Goal: Task Accomplishment & Management: Use online tool/utility

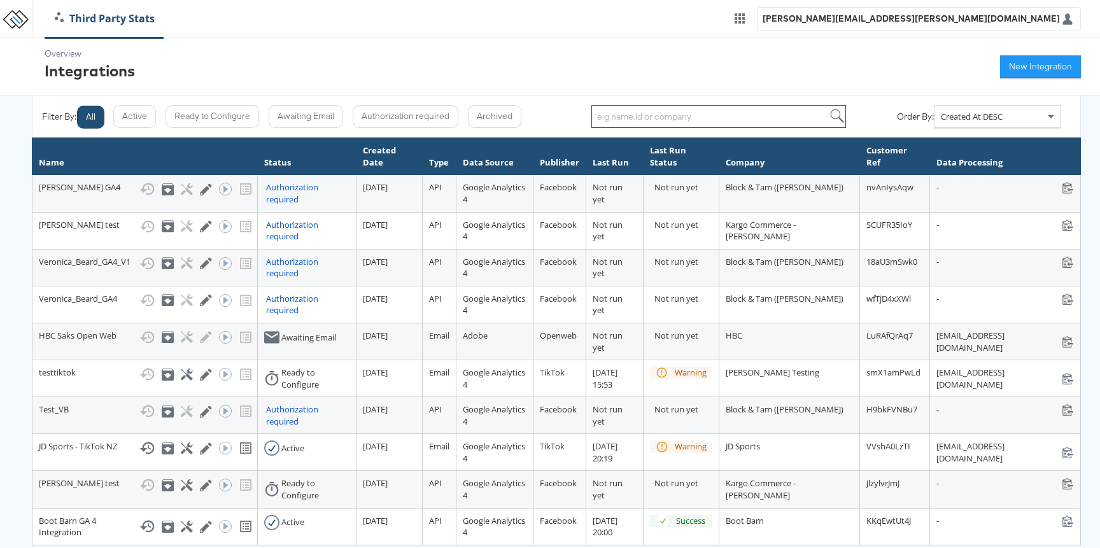
click at [653, 117] on input "search" at bounding box center [718, 116] width 255 height 23
type input "nei"
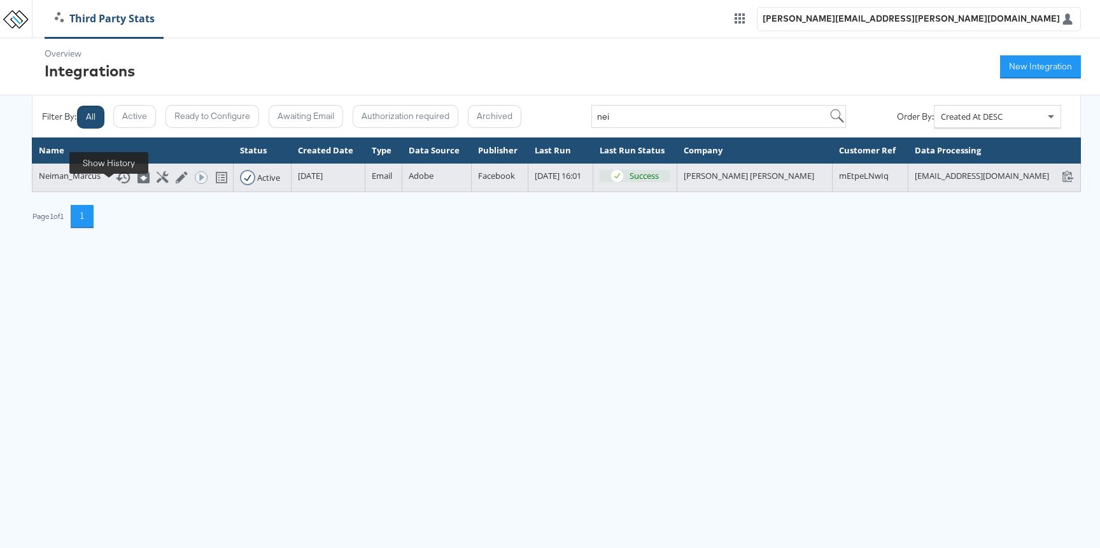
click at [116, 183] on icon at bounding box center [123, 177] width 15 height 12
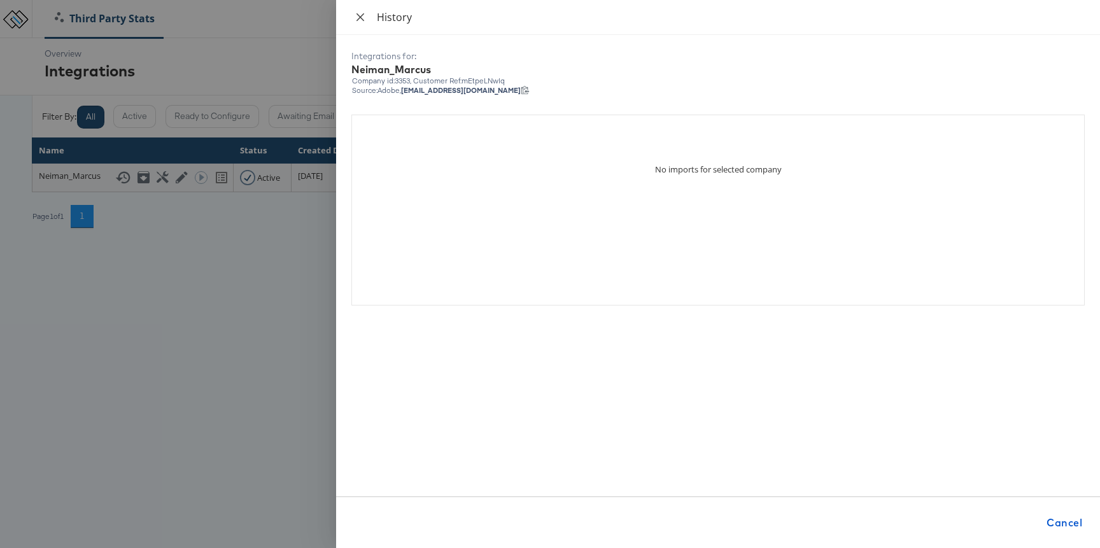
click at [359, 14] on icon "close" at bounding box center [360, 17] width 10 height 10
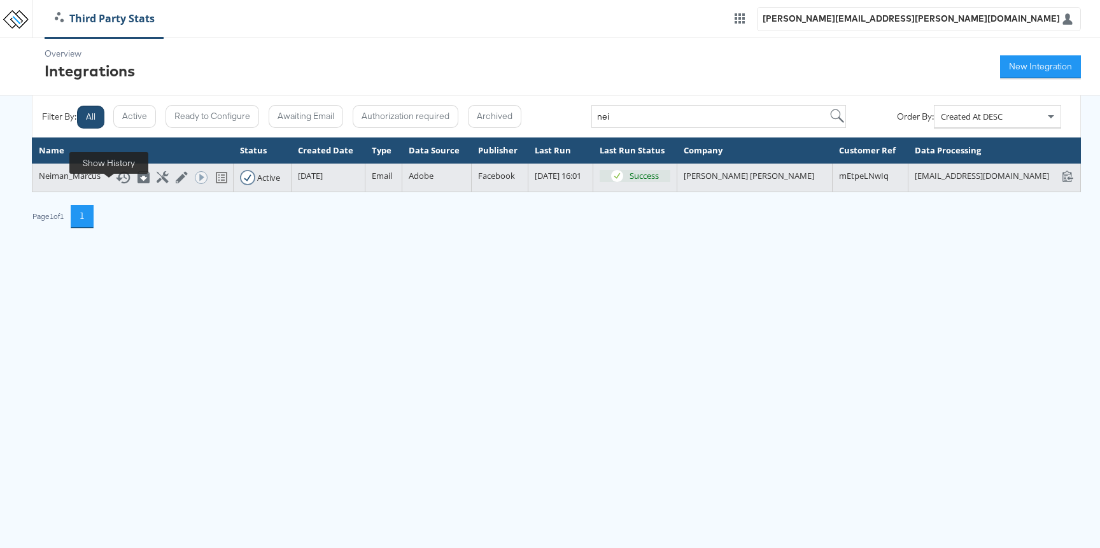
click at [124, 179] on rect at bounding box center [125, 177] width 3 height 3
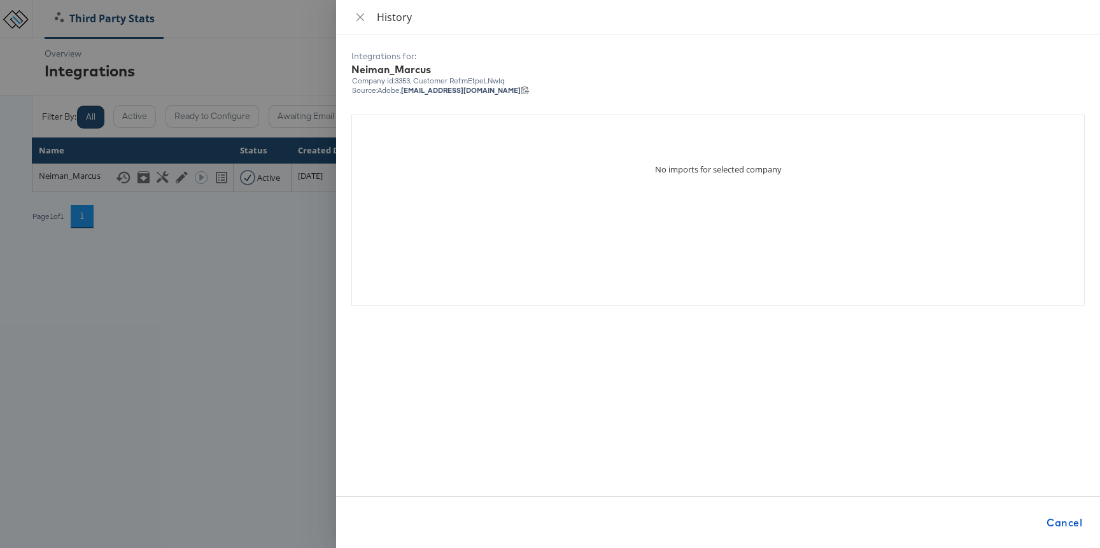
click at [261, 324] on div at bounding box center [550, 274] width 1100 height 548
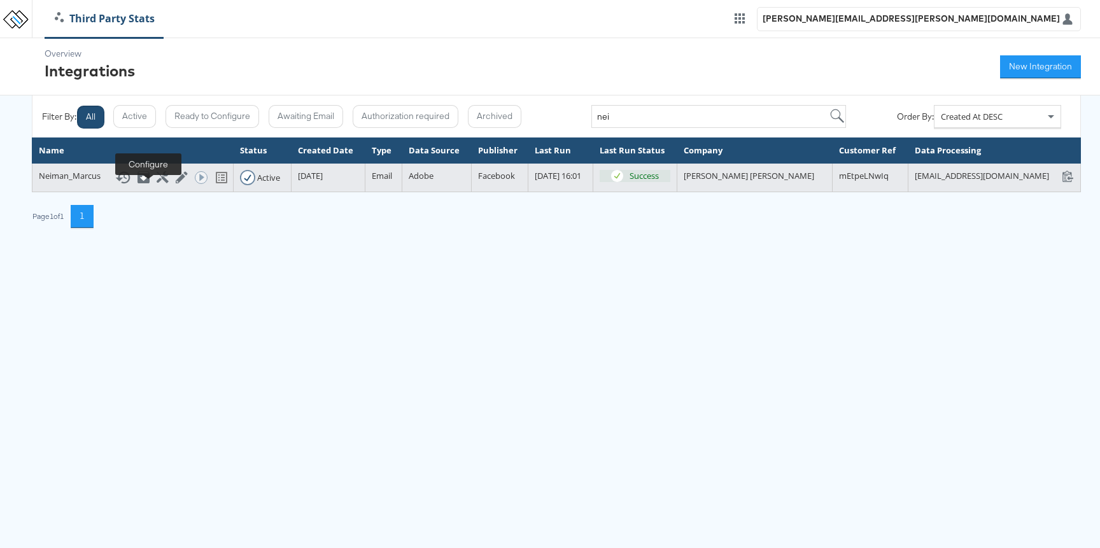
click at [157, 183] on icon at bounding box center [163, 177] width 12 height 12
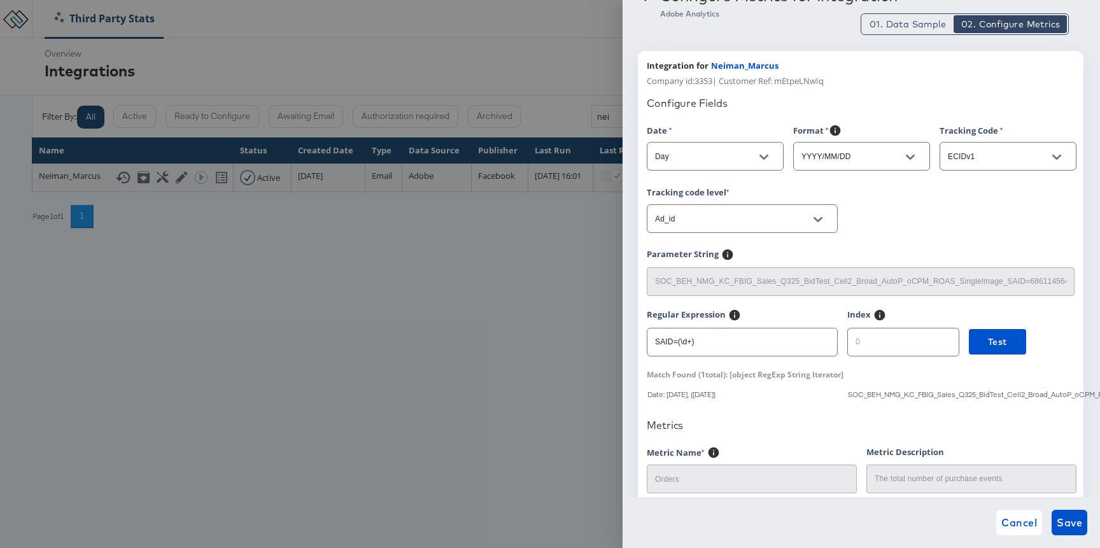
scroll to position [38, 0]
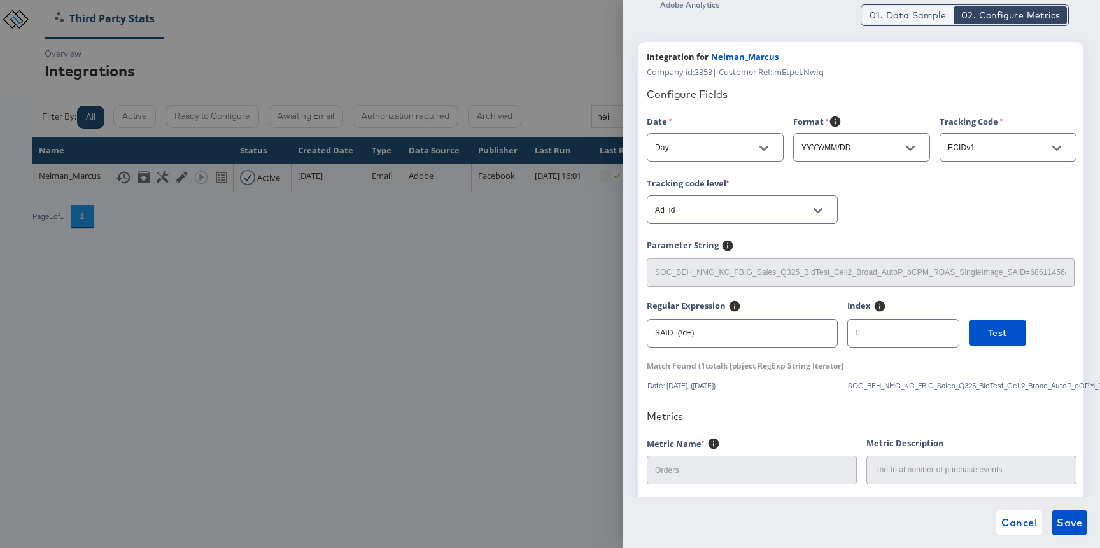
click at [895, 14] on span "01. Data Sample" at bounding box center [908, 15] width 76 height 13
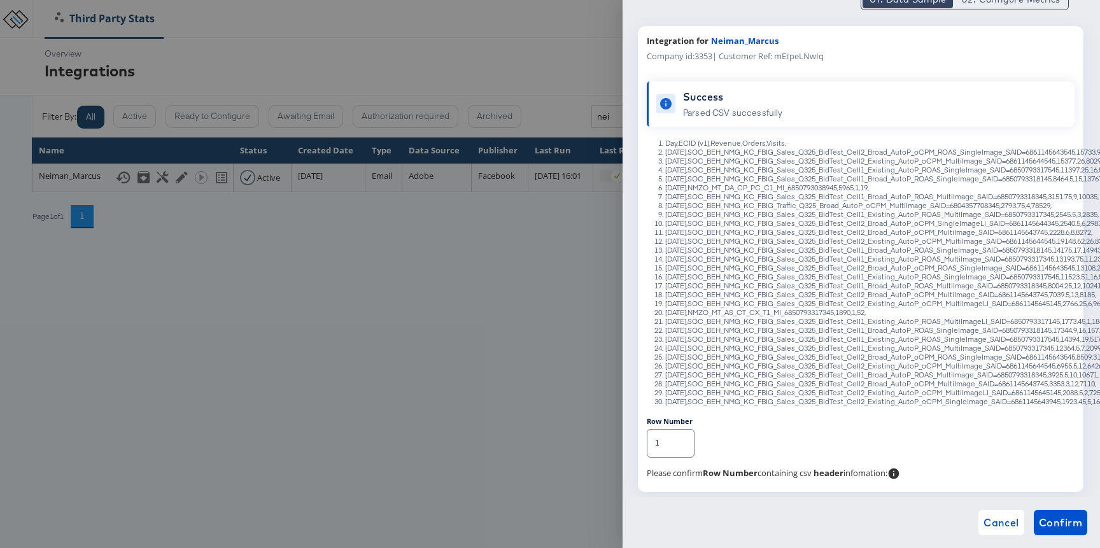
scroll to position [0, 0]
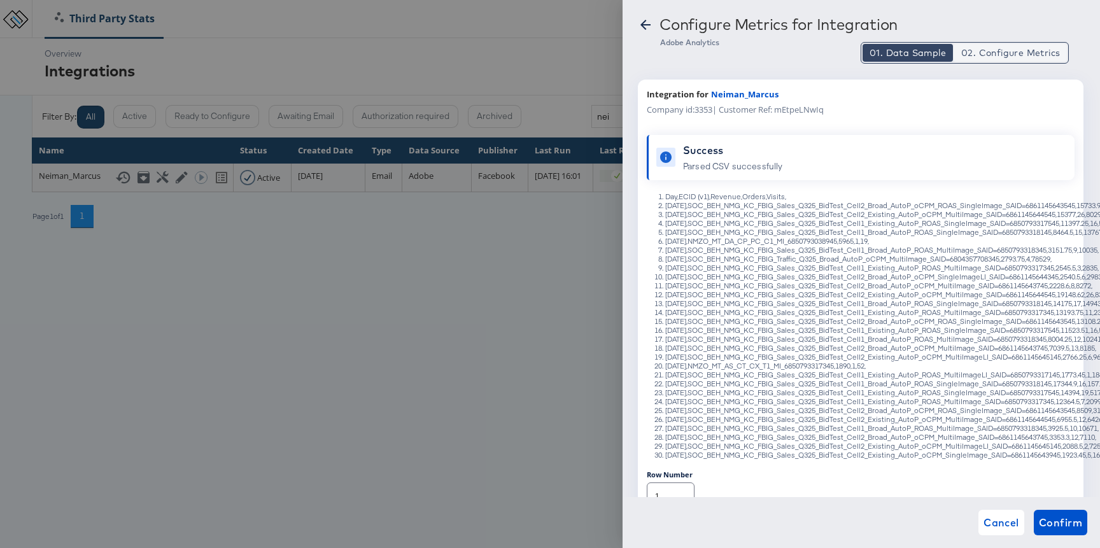
click at [987, 53] on span "02. Configure Metrics" at bounding box center [1010, 52] width 99 height 13
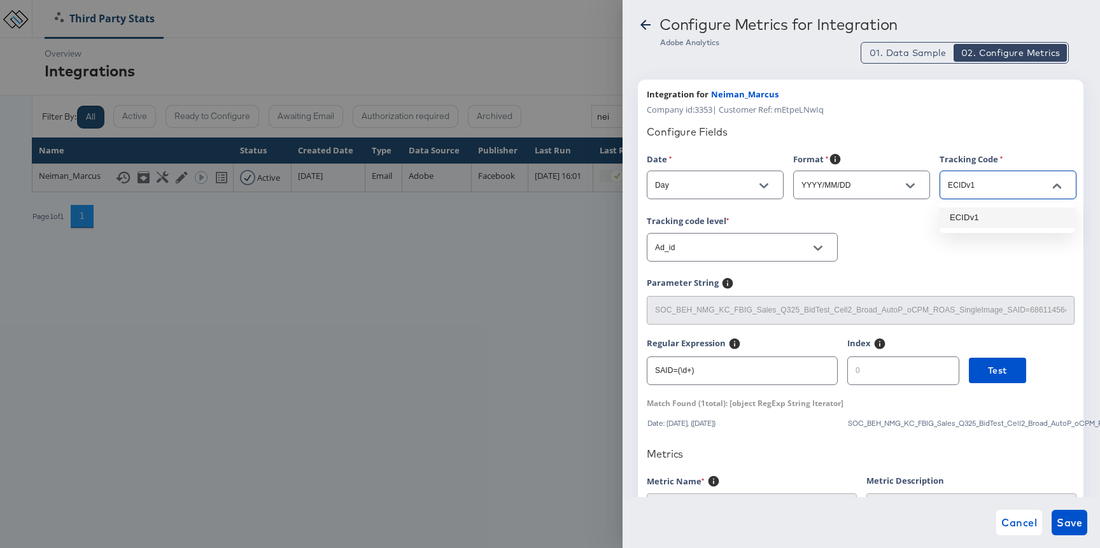
click at [971, 184] on input "ECIDv1" at bounding box center [998, 185] width 106 height 15
click at [964, 134] on div "Configure Fields" at bounding box center [861, 131] width 428 height 13
click at [964, 180] on input "ECIDv1" at bounding box center [998, 185] width 106 height 15
click at [889, 211] on div "Format YYYY/MM/DD" at bounding box center [866, 184] width 146 height 62
click at [884, 55] on span "01. Data Sample" at bounding box center [908, 52] width 76 height 13
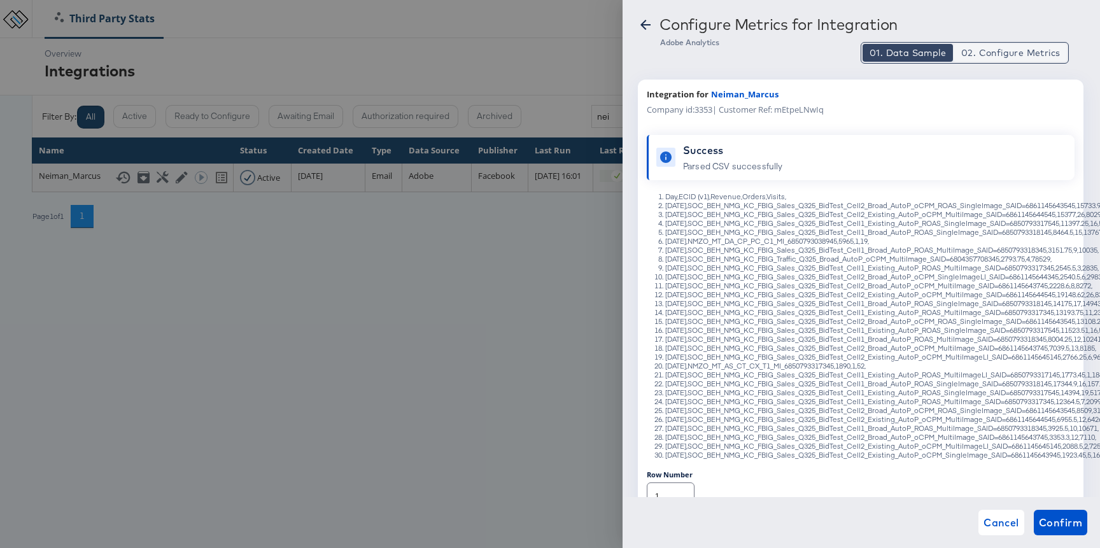
click at [986, 50] on span "02. Configure Metrics" at bounding box center [1010, 52] width 99 height 13
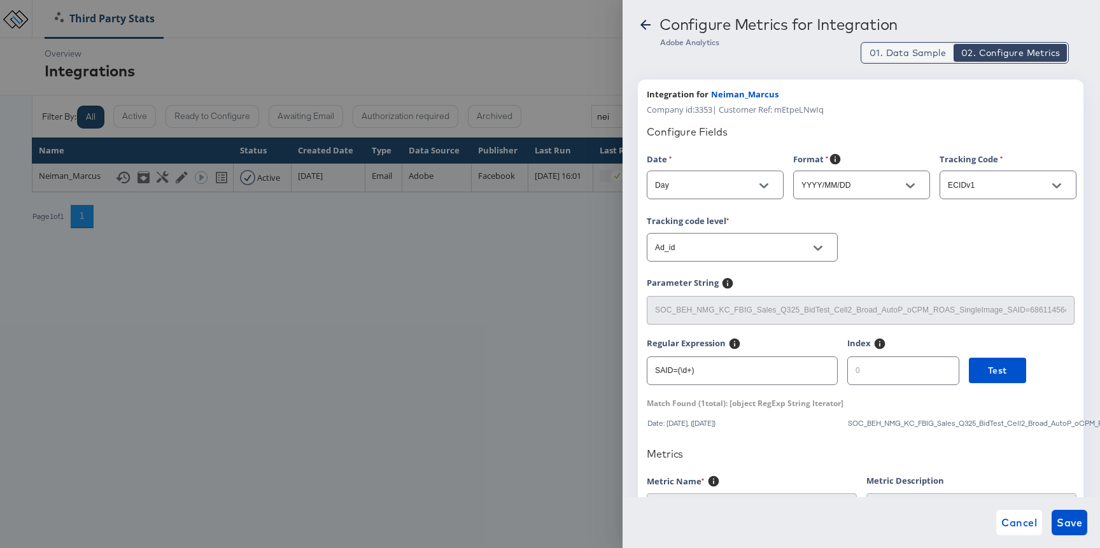
click at [945, 50] on span "01. Data Sample" at bounding box center [908, 52] width 76 height 13
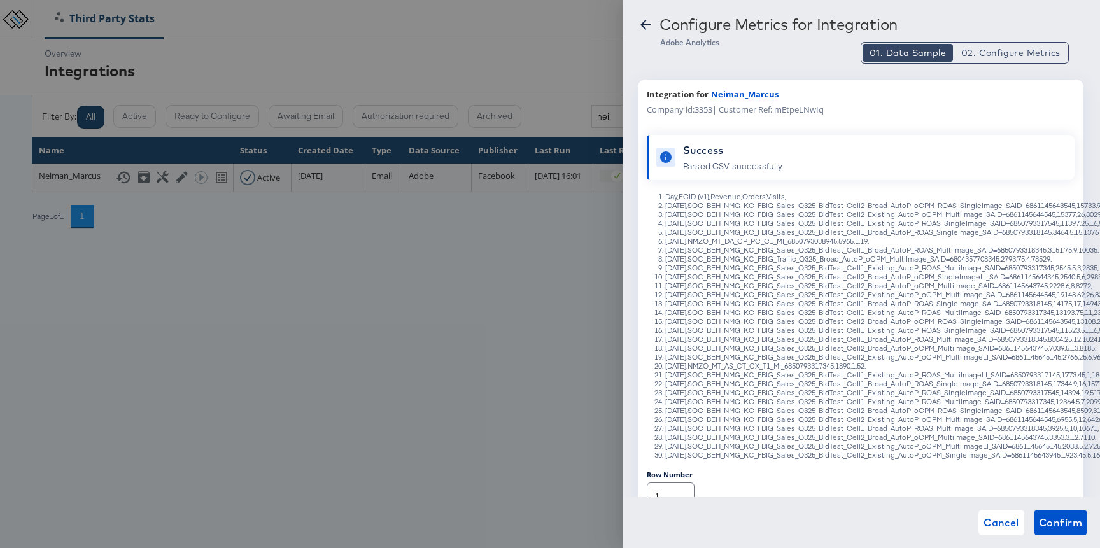
click at [921, 206] on li "[DATE],SOC_BEH_NMG_KC_FBIG_Sales_Q325_BidTest_Cell2_Broad_AutoP_oCPM_ROAS_Singl…" at bounding box center [873, 205] width 416 height 9
click at [784, 332] on li "[DATE],SOC_BEH_NMG_KC_FBIG_Sales_Q325_BidTest_Cell1_Existing_AutoP_ROAS_SingleI…" at bounding box center [873, 330] width 416 height 9
click at [957, 49] on button "02. Configure Metrics" at bounding box center [1010, 53] width 113 height 18
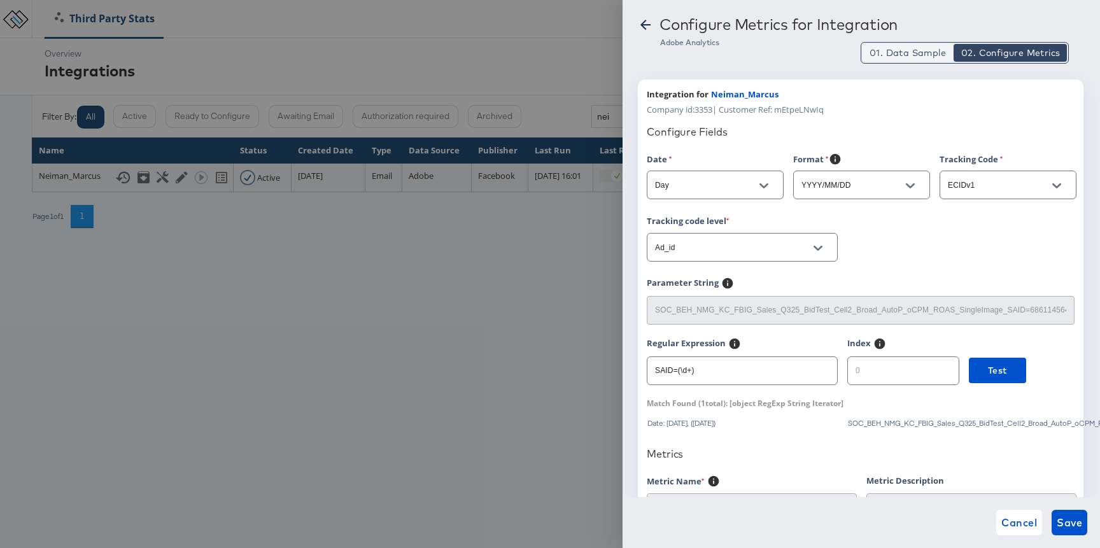
click at [915, 49] on span "01. Data Sample" at bounding box center [908, 52] width 76 height 13
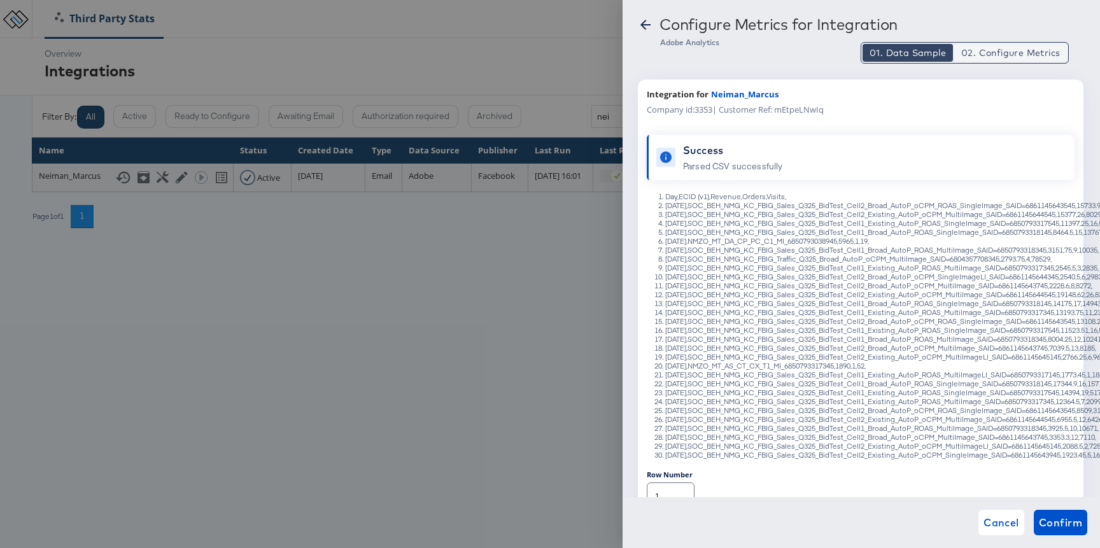
click at [980, 44] on button "02. Configure Metrics" at bounding box center [1010, 53] width 113 height 18
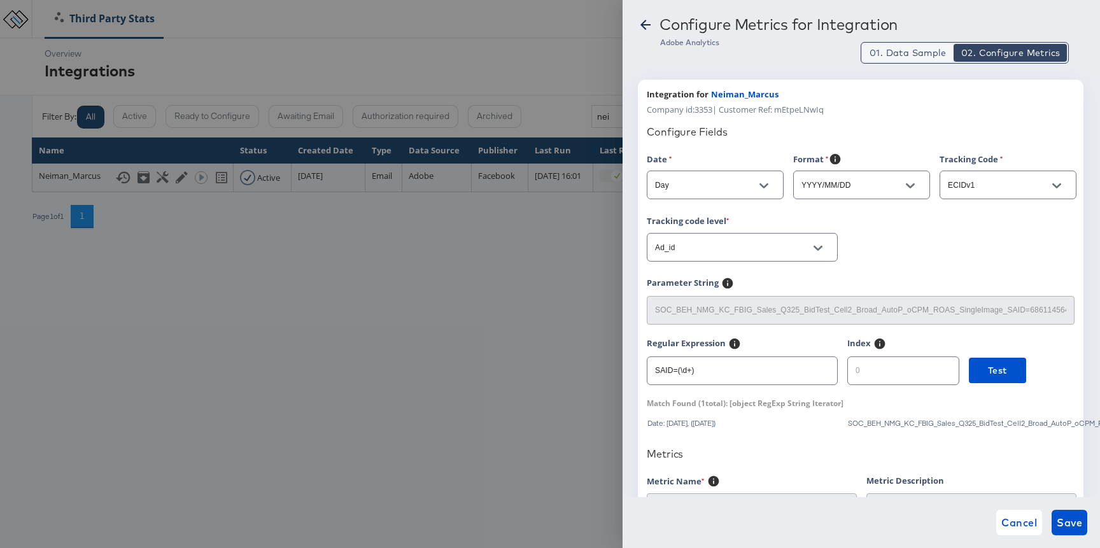
click at [900, 46] on span "01. Data Sample" at bounding box center [908, 52] width 76 height 13
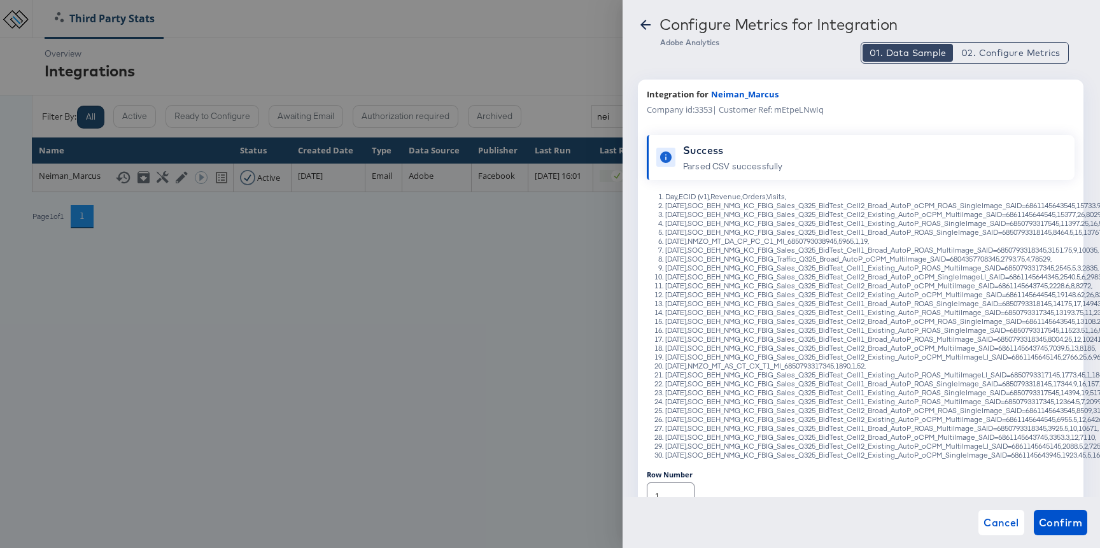
click at [1050, 207] on li "[DATE],SOC_BEH_NMG_KC_FBIG_Sales_Q325_BidTest_Cell2_Broad_AutoP_oCPM_ROAS_Singl…" at bounding box center [873, 205] width 416 height 9
